Goal: Task Accomplishment & Management: Manage account settings

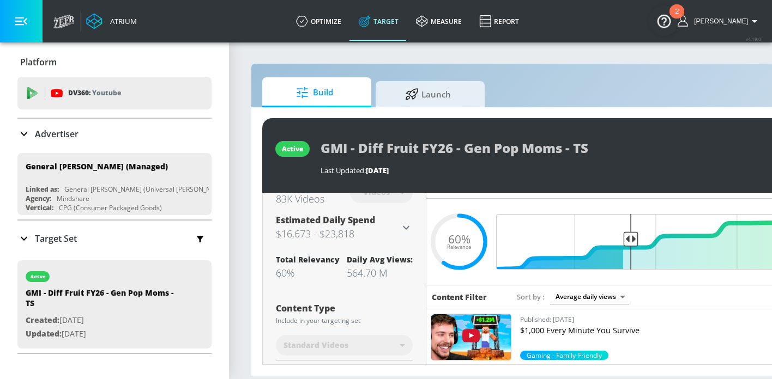
scroll to position [0, 146]
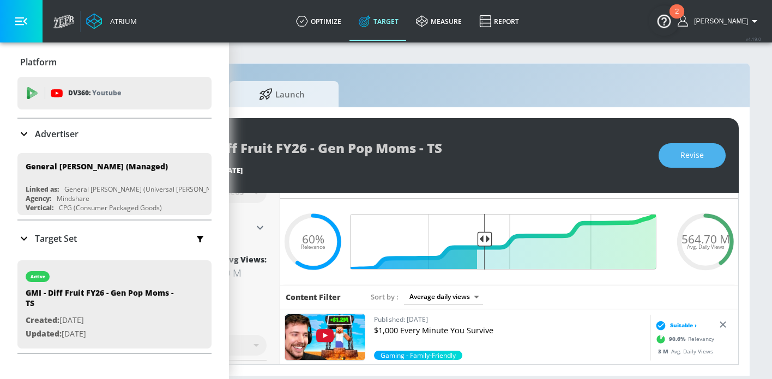
click at [704, 156] on button "Revise" at bounding box center [691, 155] width 67 height 25
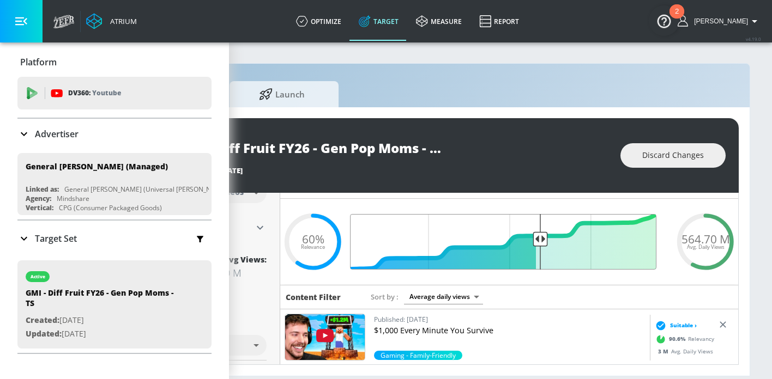
drag, startPoint x: 488, startPoint y: 240, endPoint x: 540, endPoint y: 241, distance: 52.3
click at [540, 241] on input "Final Threshold" at bounding box center [509, 242] width 305 height 56
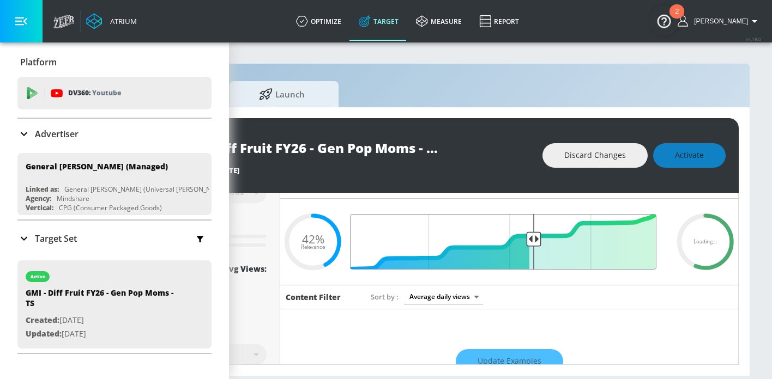
drag, startPoint x: 540, startPoint y: 241, endPoint x: 533, endPoint y: 242, distance: 7.7
click at [533, 242] on input "Final Threshold" at bounding box center [509, 242] width 305 height 56
click at [530, 243] on input "Final Threshold" at bounding box center [509, 242] width 305 height 56
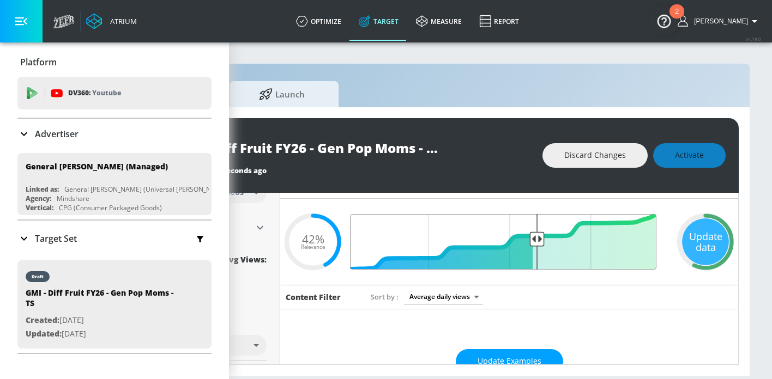
click at [535, 237] on input "Final Threshold" at bounding box center [509, 242] width 305 height 56
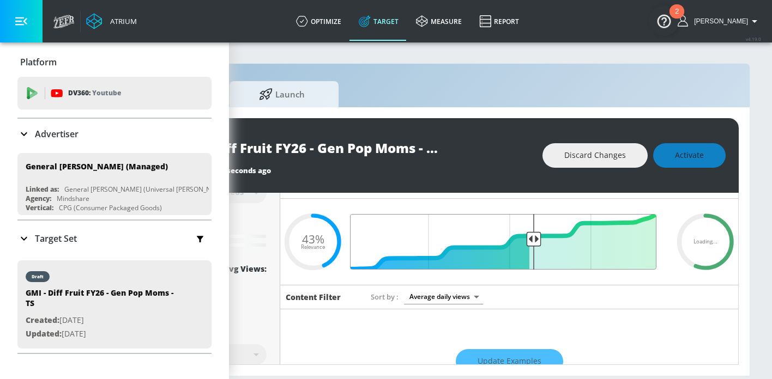
click at [534, 237] on input "Final Threshold" at bounding box center [509, 242] width 305 height 56
click at [531, 238] on input "Final Threshold" at bounding box center [509, 242] width 305 height 56
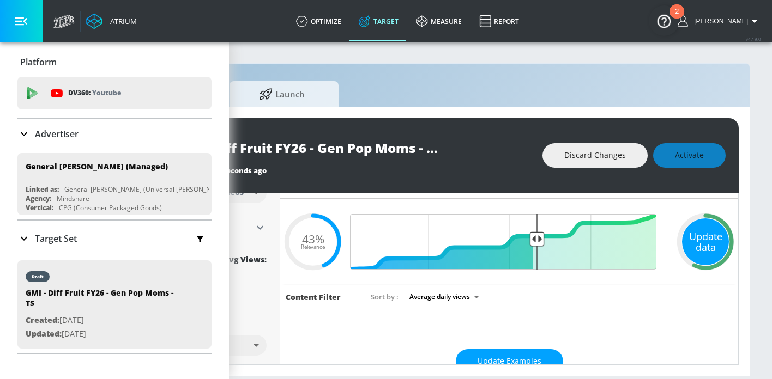
click at [693, 238] on div "Update data" at bounding box center [705, 242] width 47 height 47
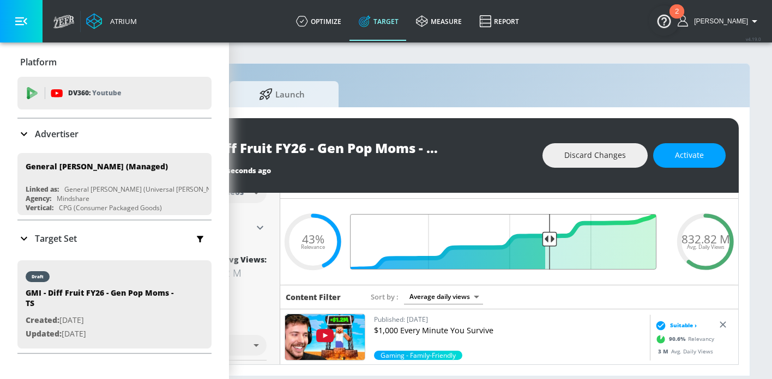
drag, startPoint x: 537, startPoint y: 237, endPoint x: 548, endPoint y: 237, distance: 10.9
click at [548, 237] on input "Final Threshold" at bounding box center [509, 242] width 305 height 56
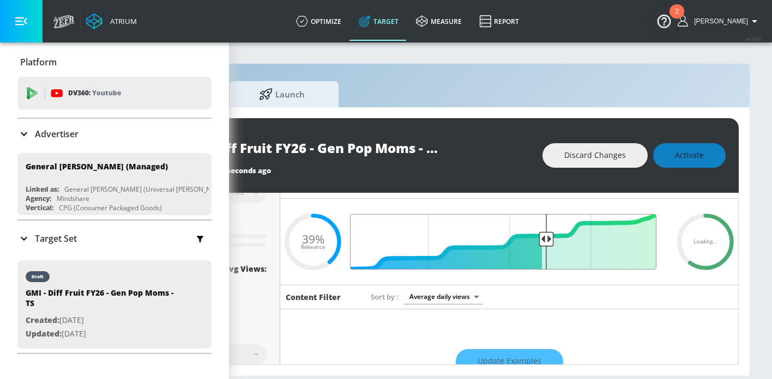
click at [547, 237] on input "Final Threshold" at bounding box center [509, 242] width 305 height 56
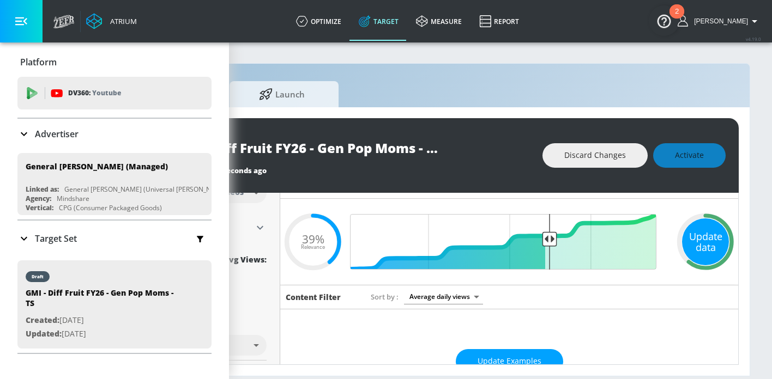
click at [713, 238] on div "Update data" at bounding box center [705, 242] width 47 height 47
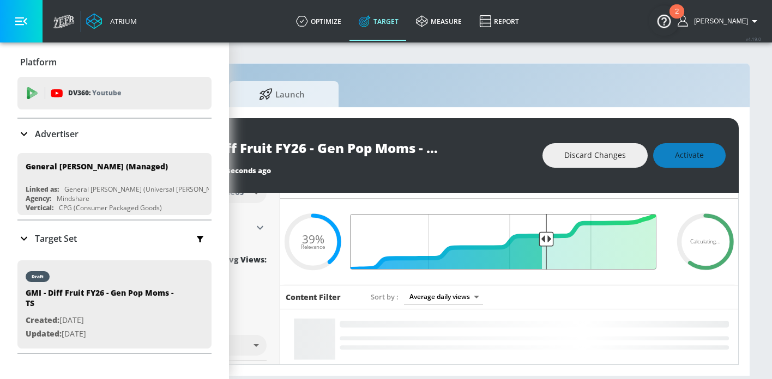
type input "0.4"
click at [545, 236] on input "Final Threshold" at bounding box center [509, 242] width 305 height 56
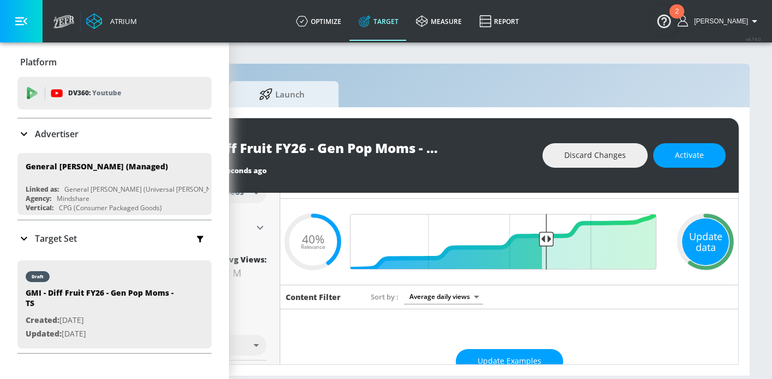
click at [712, 246] on div "Update data" at bounding box center [705, 242] width 47 height 47
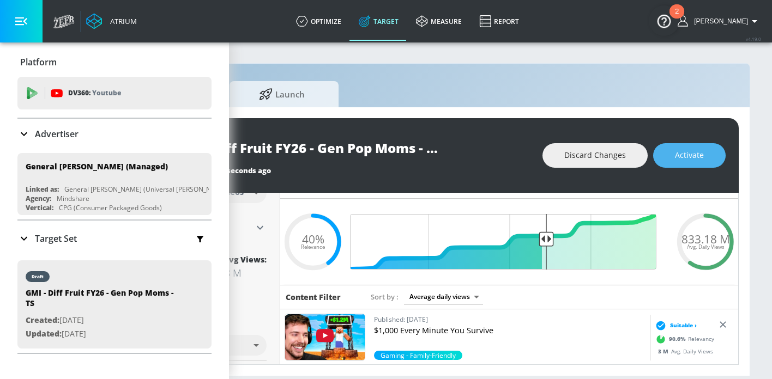
click at [704, 156] on button "Activate" at bounding box center [689, 155] width 73 height 25
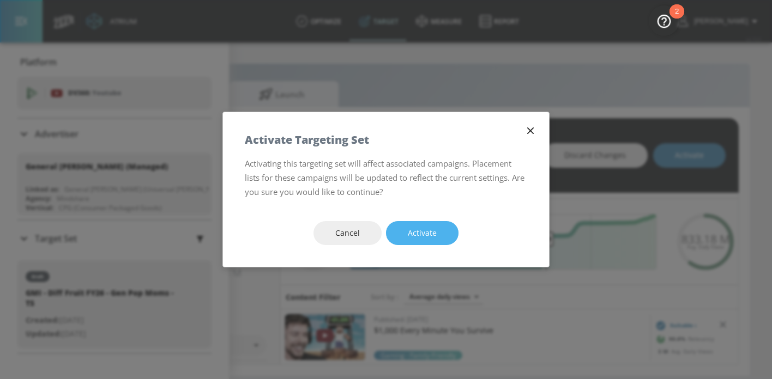
click at [413, 237] on span "Activate" at bounding box center [422, 234] width 29 height 14
